Goal: Information Seeking & Learning: Find specific fact

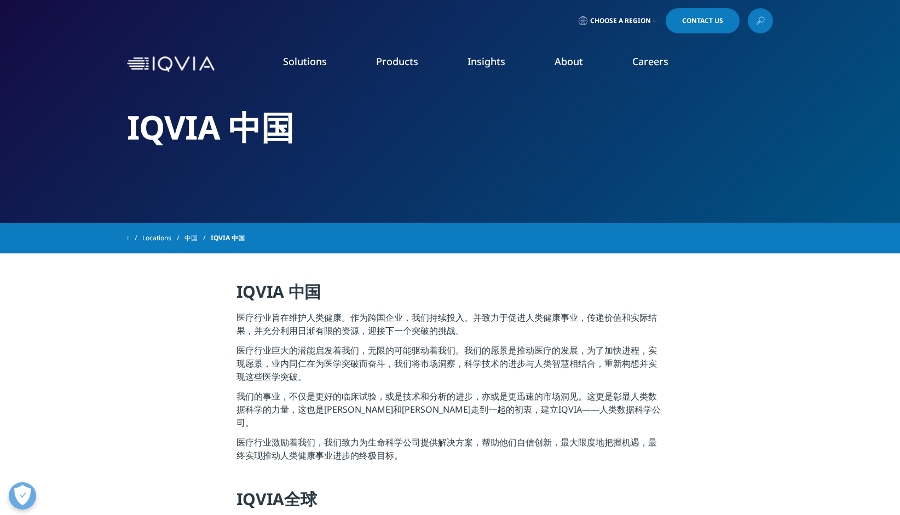
click at [748, 19] on link at bounding box center [760, 20] width 25 height 25
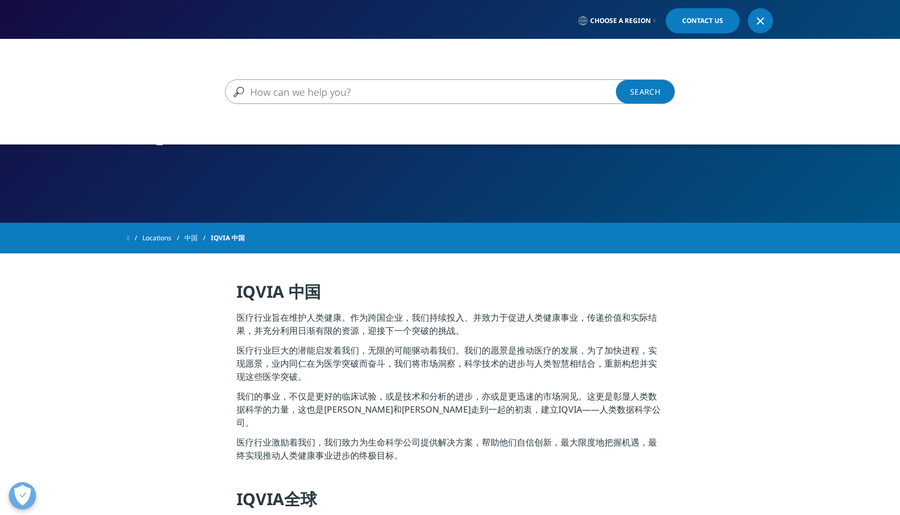
click at [367, 94] on input "搜索" at bounding box center [434, 91] width 418 height 25
type input "银丹心脑通"
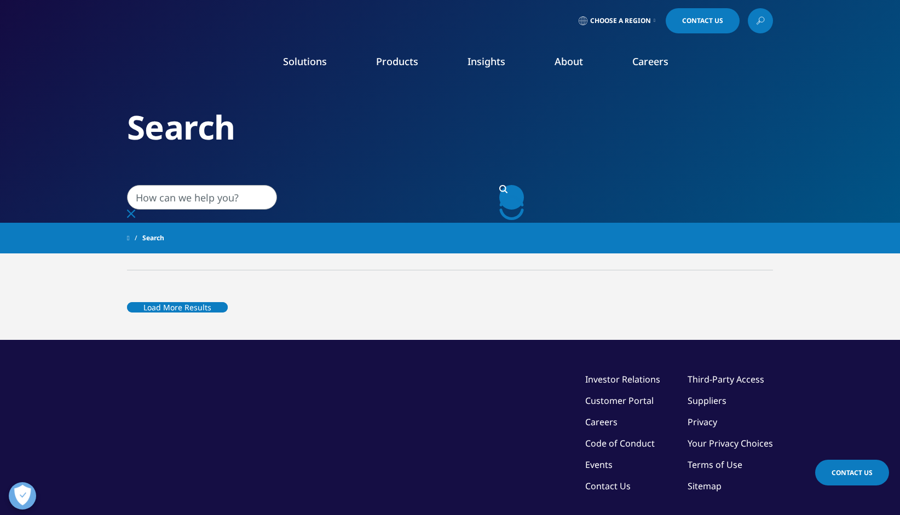
type input "银丹心脑通"
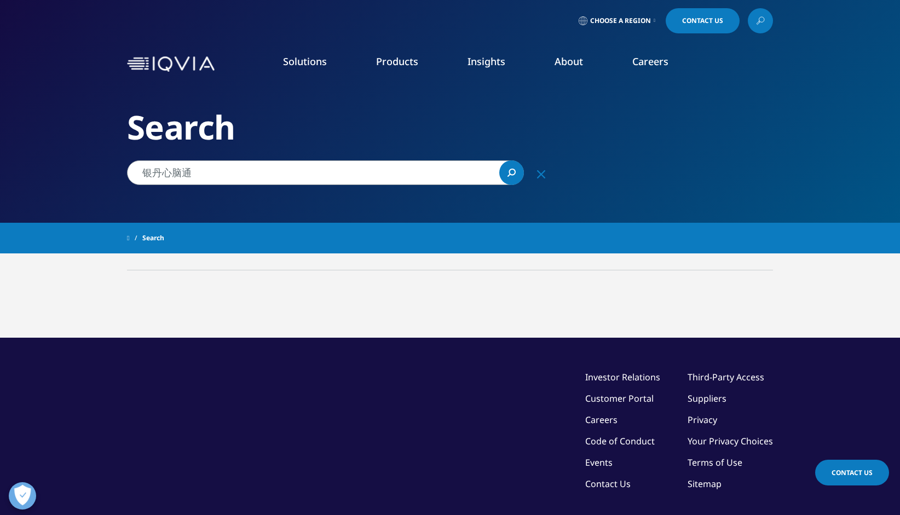
click at [179, 279] on div "Type Loading Clear Or/And Operator Topic Loading Clear Or/And Operator" at bounding box center [450, 286] width 646 height 32
drag, startPoint x: 209, startPoint y: 176, endPoint x: 114, endPoint y: 174, distance: 95.3
click at [114, 174] on div "Clear Search Loading Choose a Region Contact Us" at bounding box center [450, 309] width 900 height 619
